Goal: Ask a question

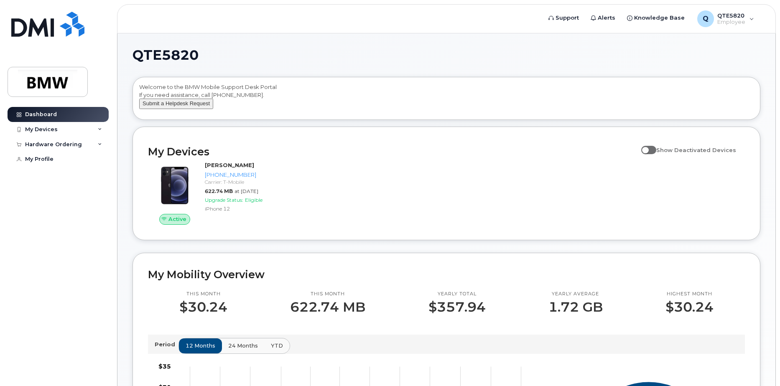
drag, startPoint x: 200, startPoint y: 115, endPoint x: 207, endPoint y: 109, distance: 8.9
click at [200, 109] on button "Submit a Helpdesk Request" at bounding box center [176, 104] width 74 height 10
click at [426, 158] on h2 "My Devices" at bounding box center [392, 151] width 489 height 13
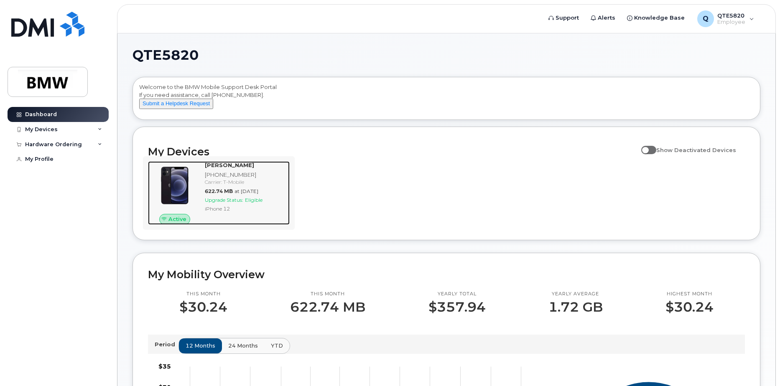
click at [232, 179] on div "[PHONE_NUMBER]" at bounding box center [246, 175] width 82 height 8
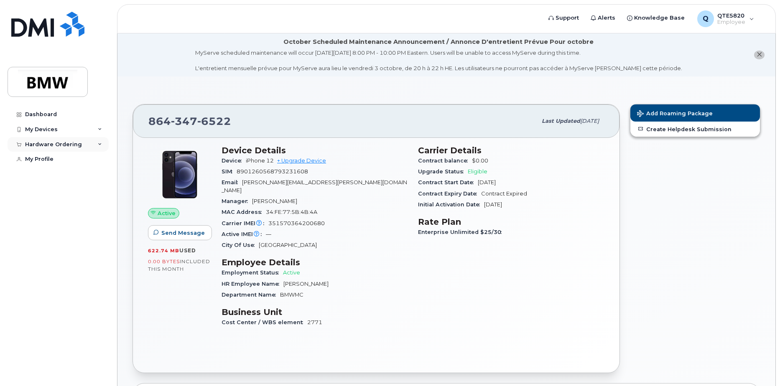
click at [102, 148] on div "Hardware Ordering" at bounding box center [58, 144] width 101 height 15
click at [105, 143] on div "Hardware Ordering" at bounding box center [58, 144] width 101 height 15
click at [650, 127] on link "Create Helpdesk Submission" at bounding box center [695, 129] width 130 height 15
click at [553, 16] on link "Support" at bounding box center [564, 18] width 42 height 17
